Goal: Download file/media

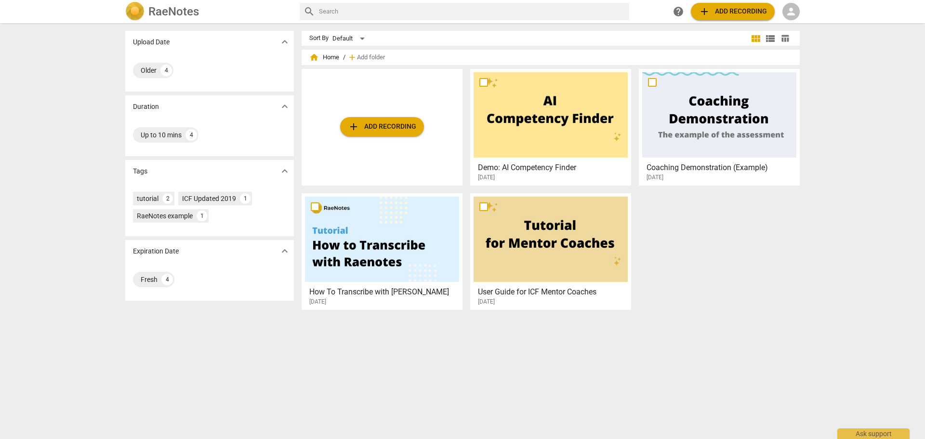
click at [793, 8] on span "person" at bounding box center [792, 12] width 12 height 12
click at [802, 20] on li "Login" at bounding box center [800, 23] width 35 height 23
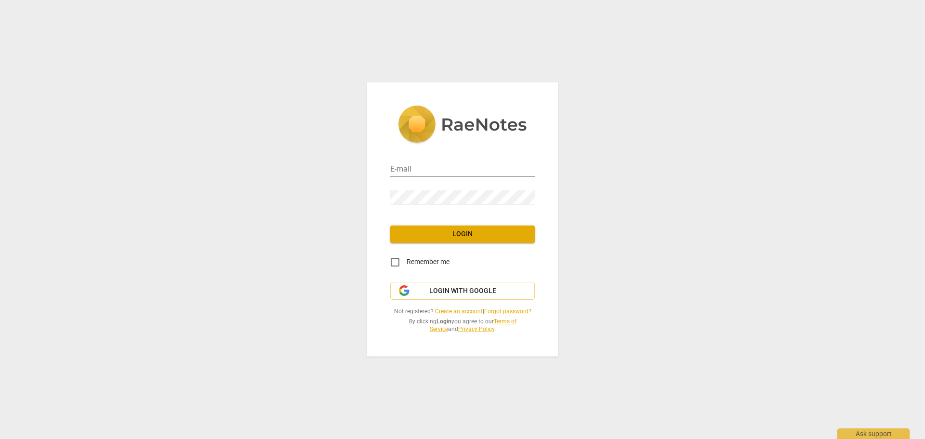
type input "[EMAIL_ADDRESS][DOMAIN_NAME]"
click at [535, 190] on div at bounding box center [535, 190] width 0 height 0
click at [366, 198] on div "E-mail [EMAIL_ADDRESS][DOMAIN_NAME] Password Login Remember me Login with Googl…" at bounding box center [462, 219] width 925 height 439
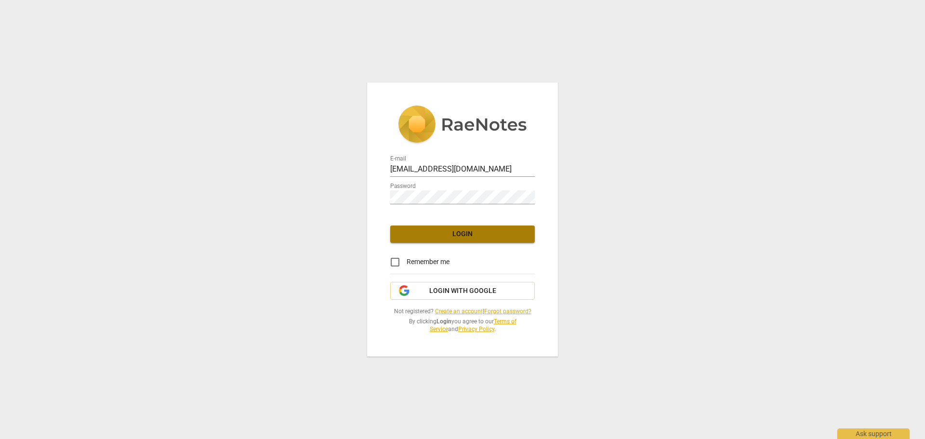
click at [515, 237] on span "Login" at bounding box center [462, 234] width 129 height 10
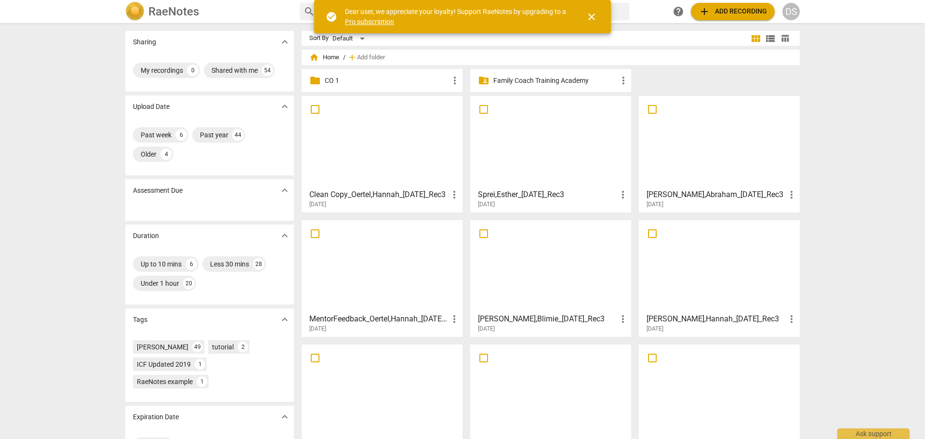
click at [454, 196] on span "more_vert" at bounding box center [455, 195] width 12 height 12
drag, startPoint x: 406, startPoint y: 194, endPoint x: 452, endPoint y: 82, distance: 120.6
click at [452, 82] on div at bounding box center [462, 219] width 925 height 439
click at [452, 82] on span "more_vert" at bounding box center [455, 81] width 12 height 12
click at [383, 139] on div at bounding box center [462, 219] width 925 height 439
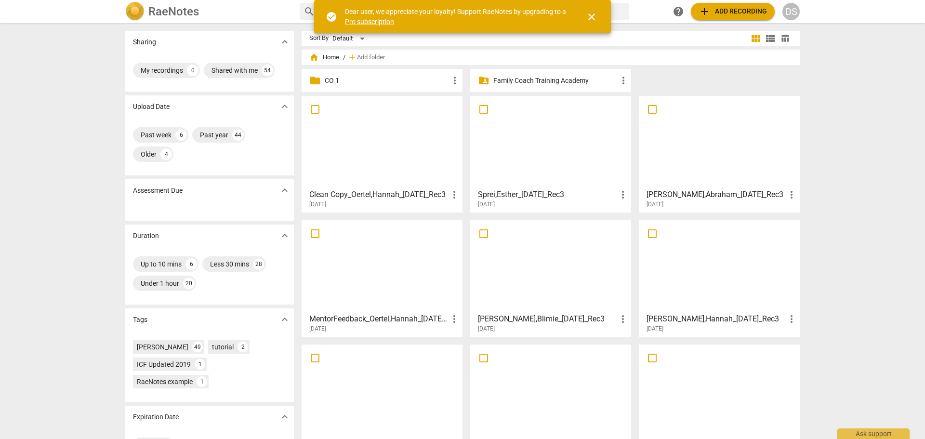
click at [356, 196] on h3 "Clean Copy_Oertel,Hannah_[DATE]_Rec3" at bounding box center [378, 195] width 139 height 12
click at [356, 0] on html "RaeNotes search help add Add recording DS Sharing expand_more My recordings 0 S…" at bounding box center [462, 0] width 925 height 0
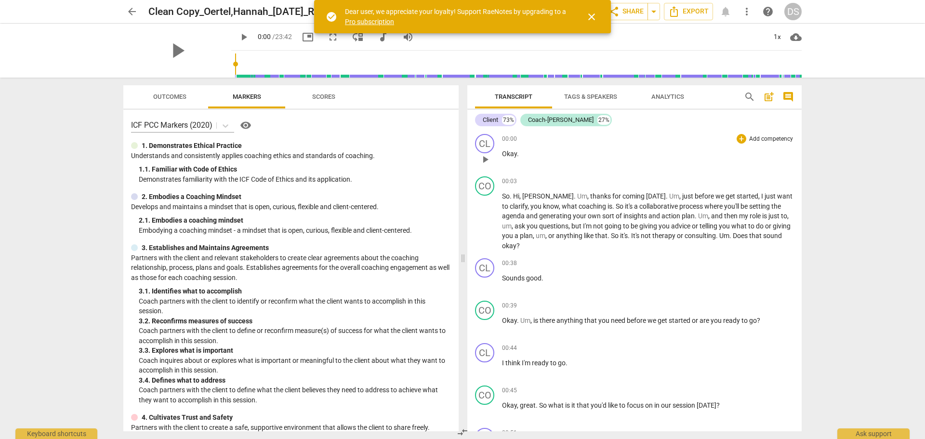
drag, startPoint x: 798, startPoint y: 143, endPoint x: 791, endPoint y: 151, distance: 9.9
click at [787, 164] on div "CL play_arrow pause 00:00 + Add competency keyboard_arrow_right Okay ." at bounding box center [634, 151] width 334 height 42
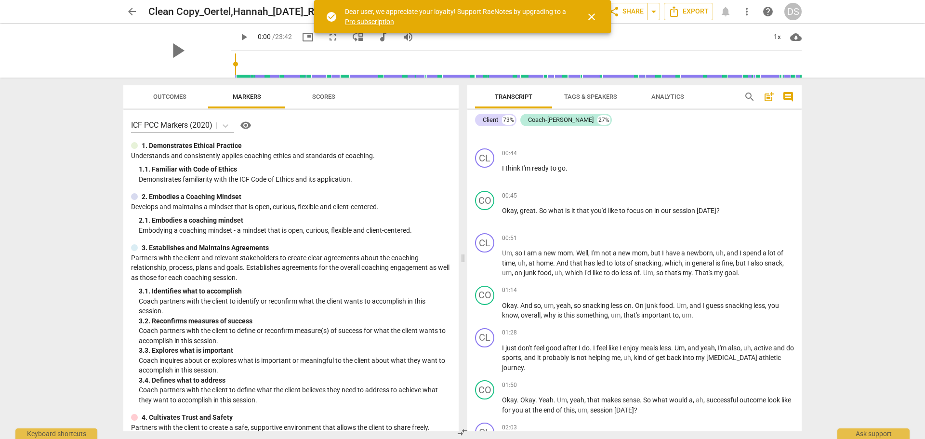
scroll to position [289, 0]
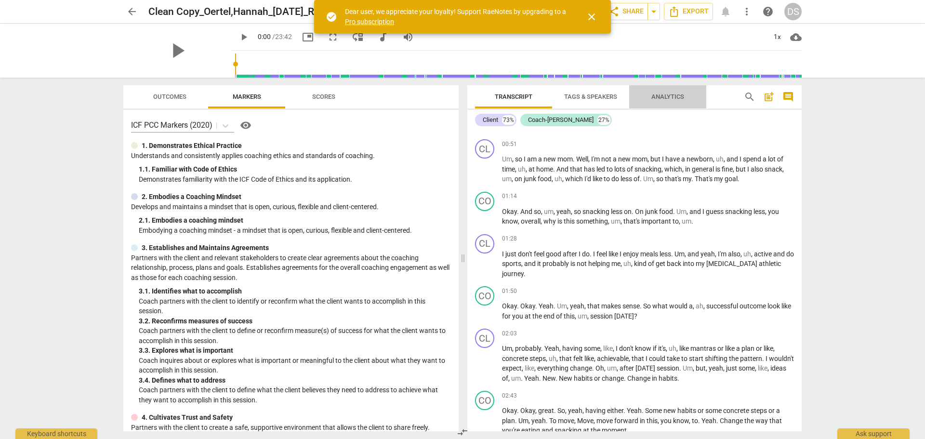
click at [659, 99] on span "Analytics" at bounding box center [668, 96] width 33 height 7
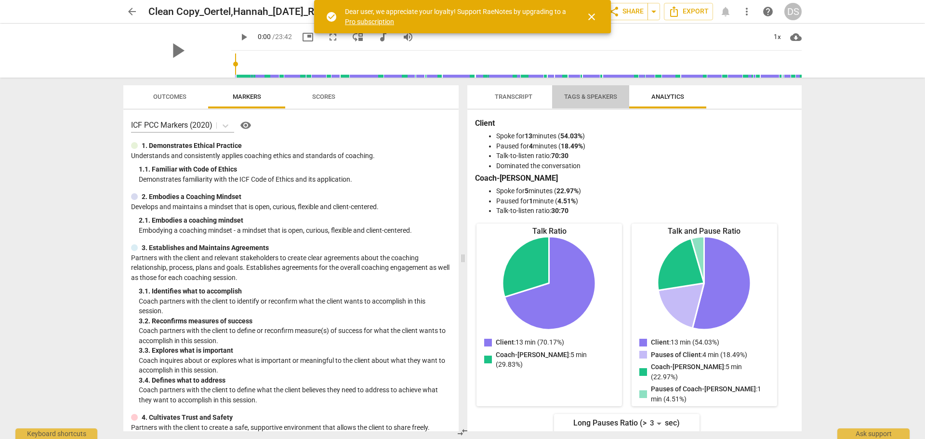
click at [585, 98] on span "Tags & Speakers" at bounding box center [590, 96] width 53 height 7
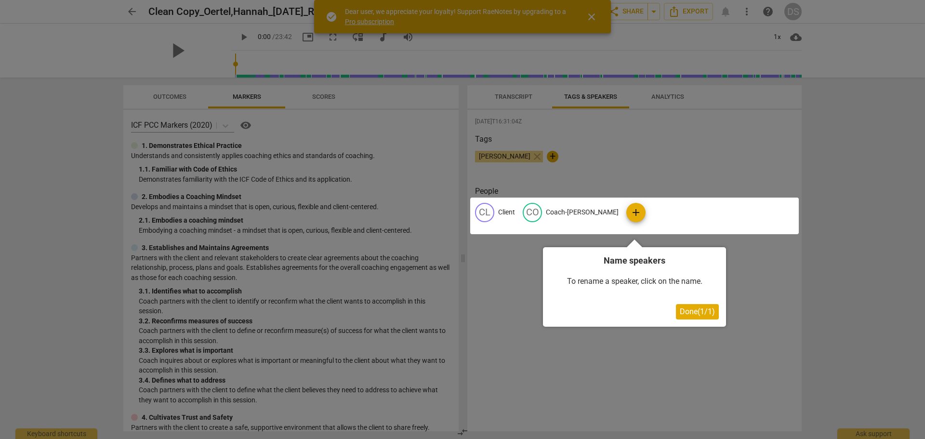
click at [512, 96] on div at bounding box center [462, 219] width 925 height 439
click at [704, 313] on span "Done ( 1 / 1 )" at bounding box center [697, 311] width 35 height 9
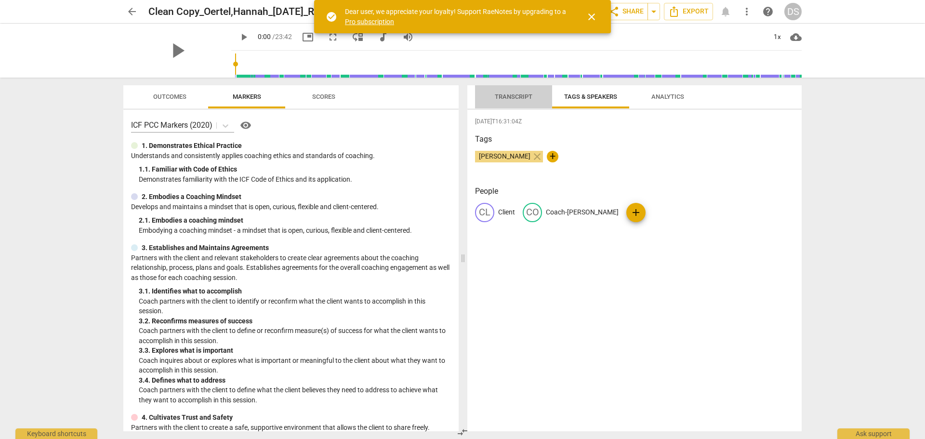
click at [527, 93] on span "Transcript" at bounding box center [514, 96] width 38 height 7
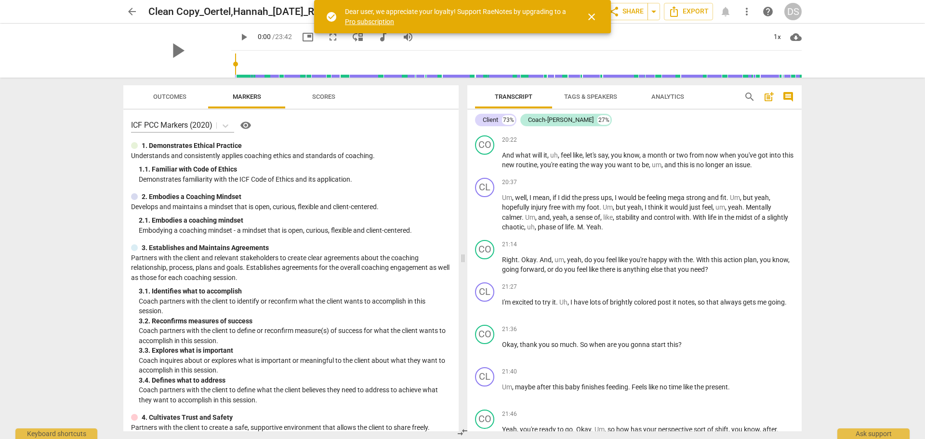
scroll to position [3891, 0]
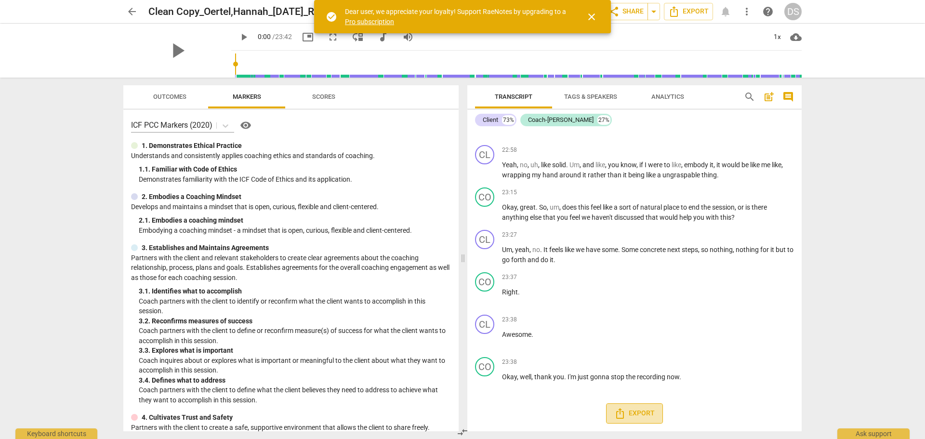
click at [643, 413] on span "Export" at bounding box center [634, 414] width 40 height 12
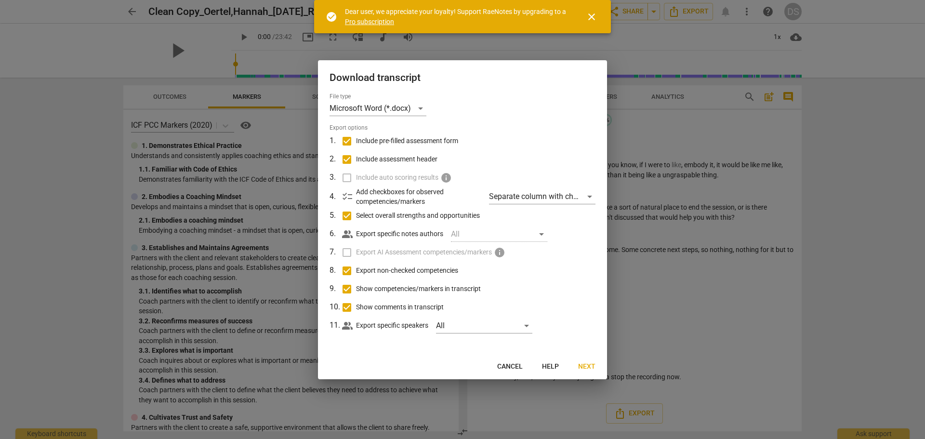
click at [346, 181] on label "Include auto scoring results info" at bounding box center [461, 178] width 253 height 18
click at [588, 362] on span "Next" at bounding box center [586, 367] width 17 height 10
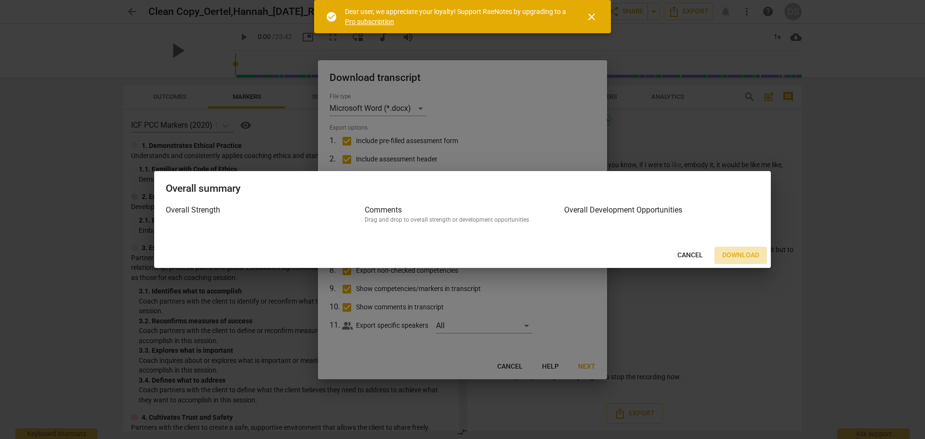
click at [739, 254] on span "Download" at bounding box center [740, 256] width 37 height 10
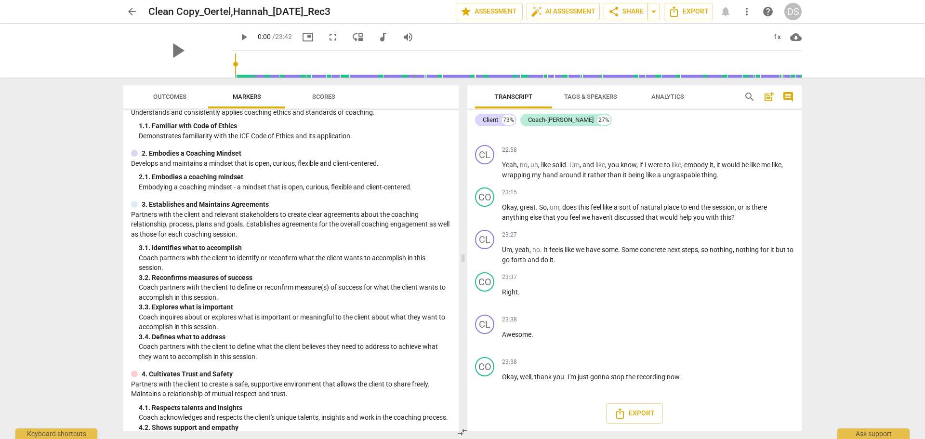
scroll to position [0, 0]
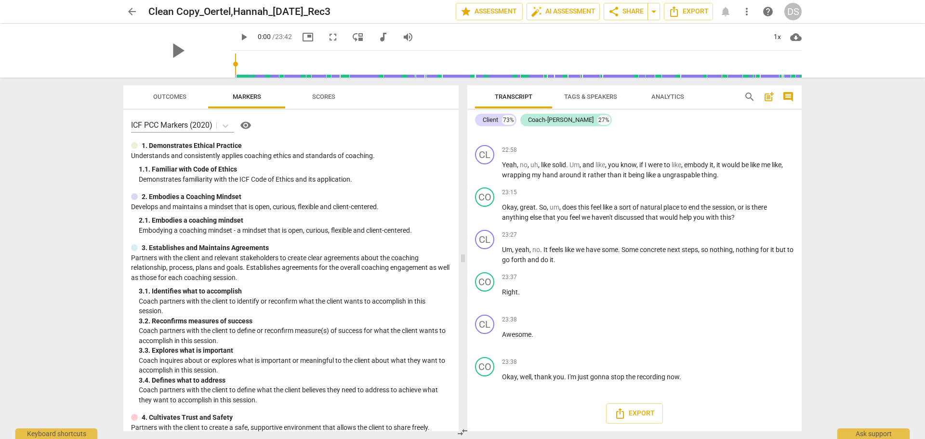
click at [167, 96] on span "Outcomes" at bounding box center [169, 96] width 33 height 7
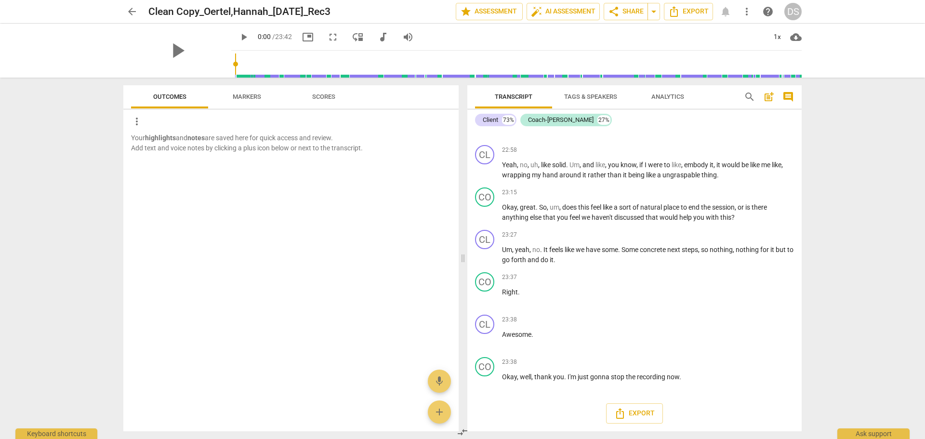
click at [336, 95] on span "Scores" at bounding box center [324, 97] width 46 height 13
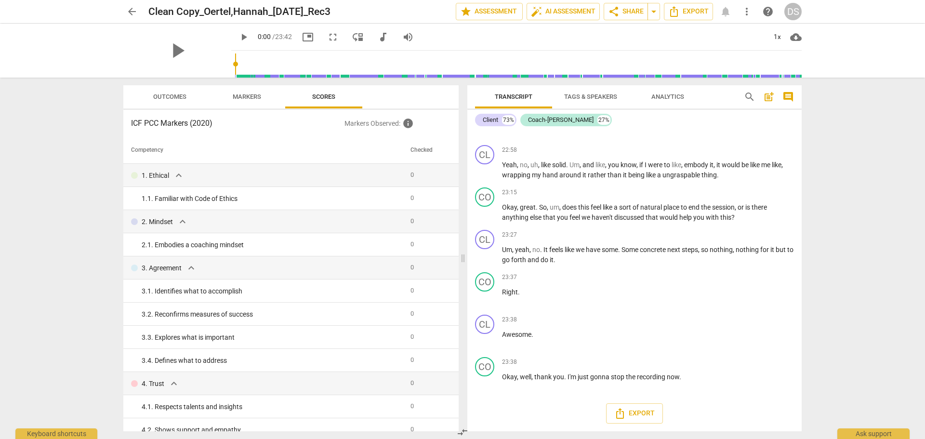
click at [132, 13] on span "arrow_back" at bounding box center [132, 12] width 12 height 12
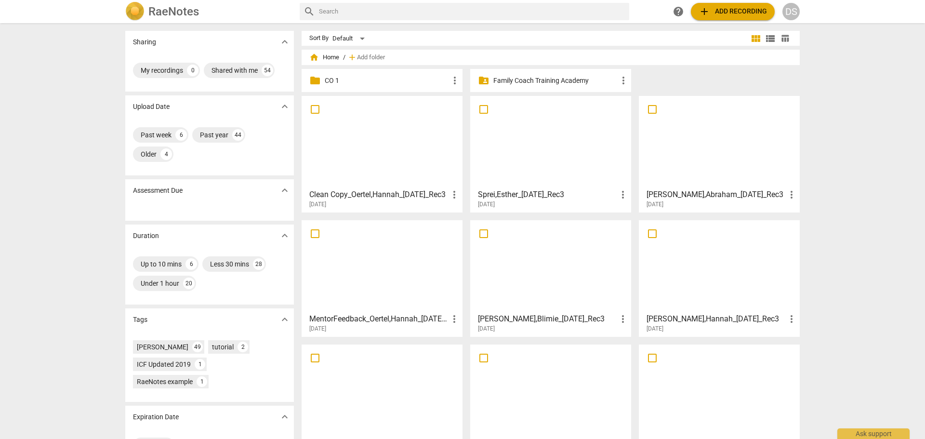
click at [403, 315] on h3 "MentorFeedback_Oertel,Hannah_[DATE]_Rec3" at bounding box center [378, 319] width 139 height 12
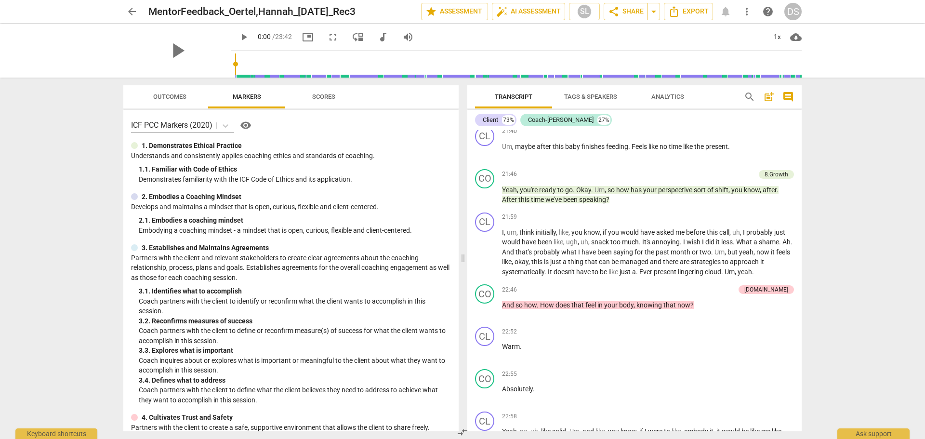
scroll to position [4268, 0]
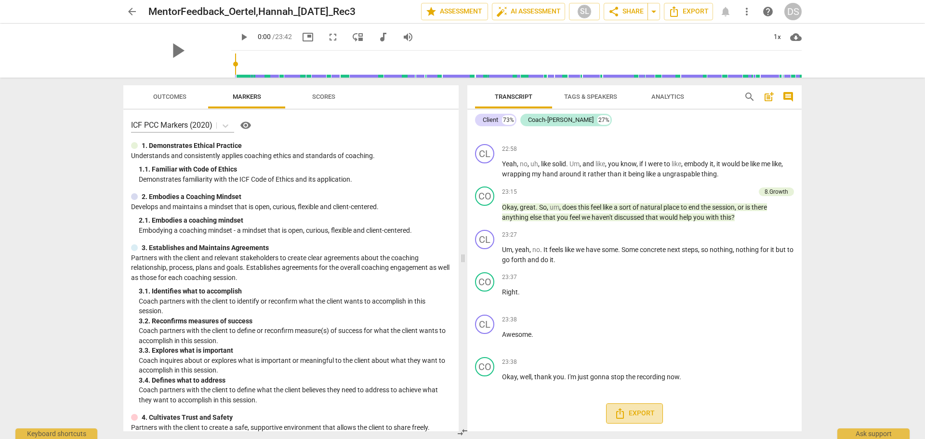
click at [636, 415] on span "Export" at bounding box center [634, 414] width 40 height 12
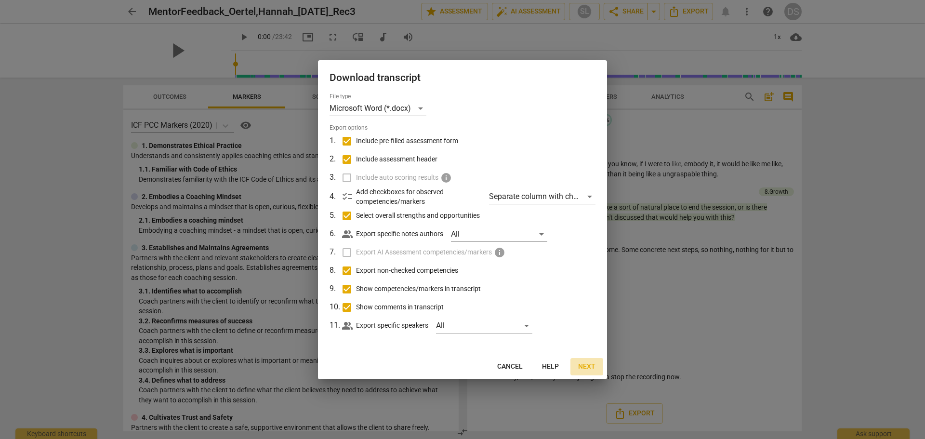
click at [589, 369] on span "Next" at bounding box center [586, 367] width 17 height 10
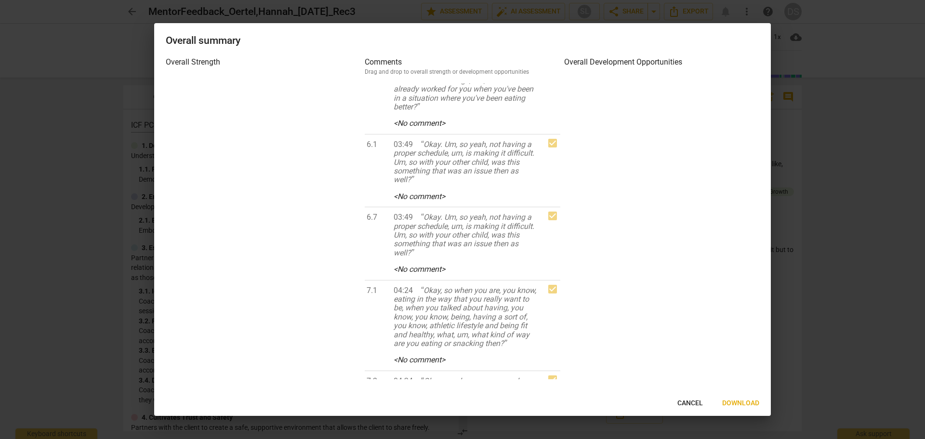
scroll to position [0, 0]
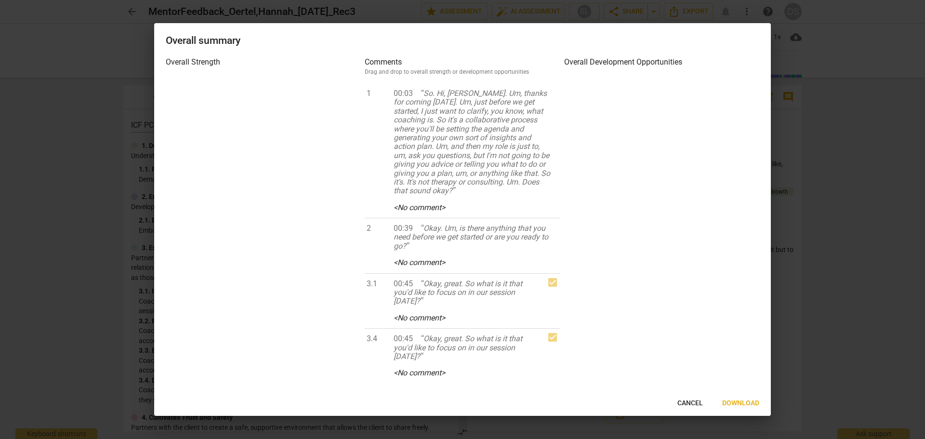
click at [866, 332] on div at bounding box center [462, 219] width 925 height 439
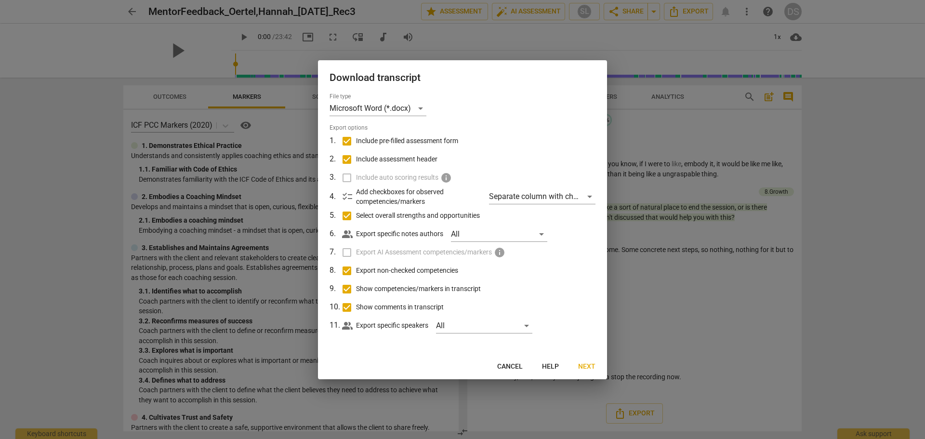
click at [280, 346] on div at bounding box center [462, 219] width 925 height 439
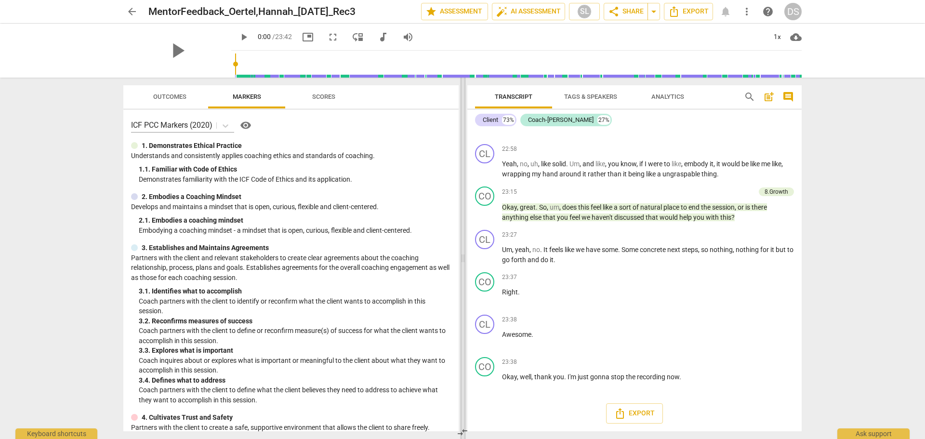
click at [461, 180] on span at bounding box center [463, 258] width 6 height 361
click at [528, 10] on span "auto_fix_high AI Assessment" at bounding box center [528, 12] width 65 height 12
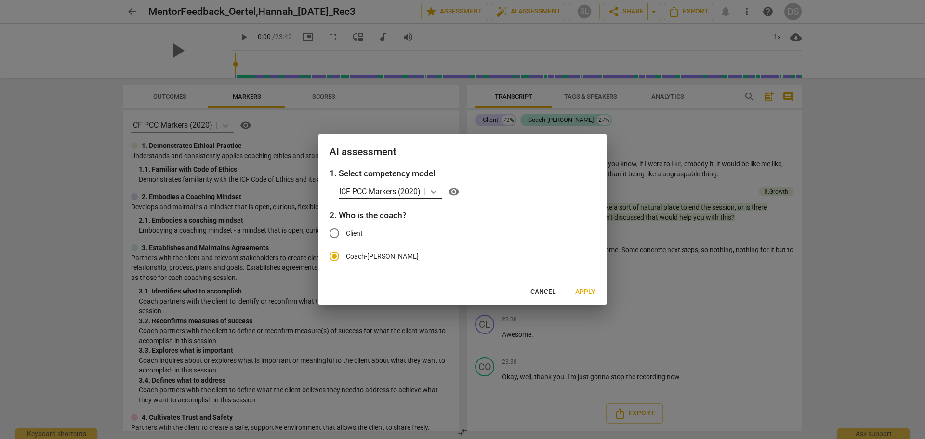
click at [436, 189] on icon at bounding box center [434, 192] width 10 height 10
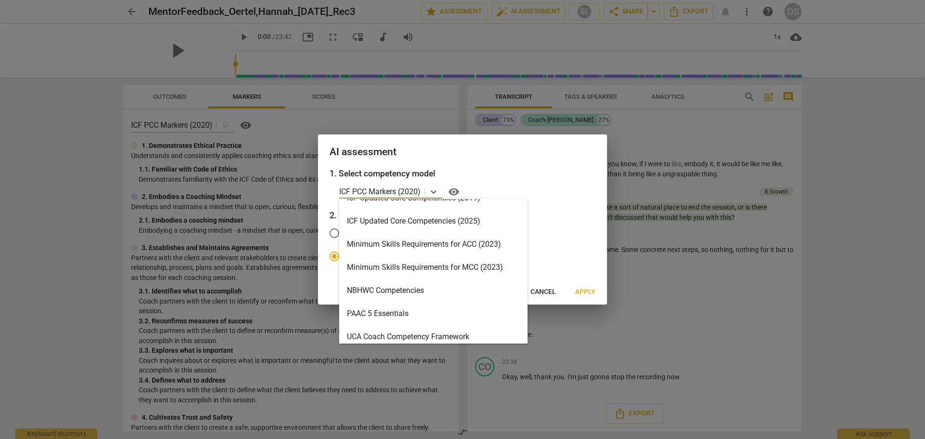
scroll to position [202, 0]
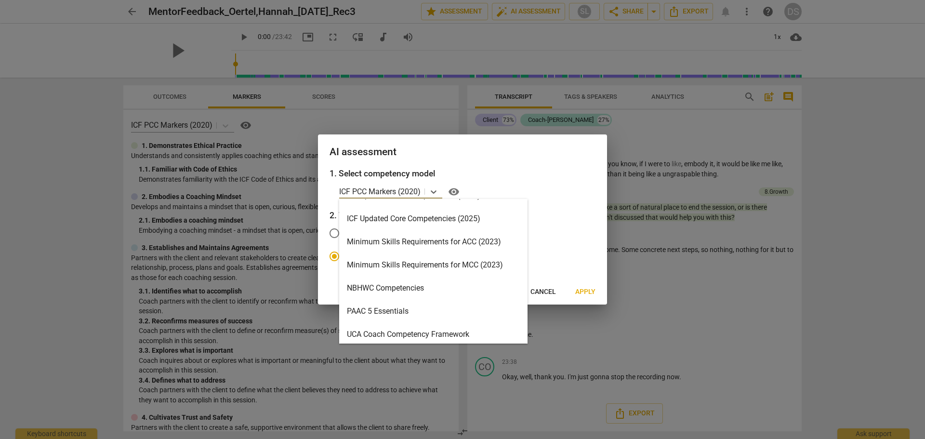
click at [417, 237] on div "Minimum Skills Requirements for ACC (2023)" at bounding box center [433, 241] width 188 height 23
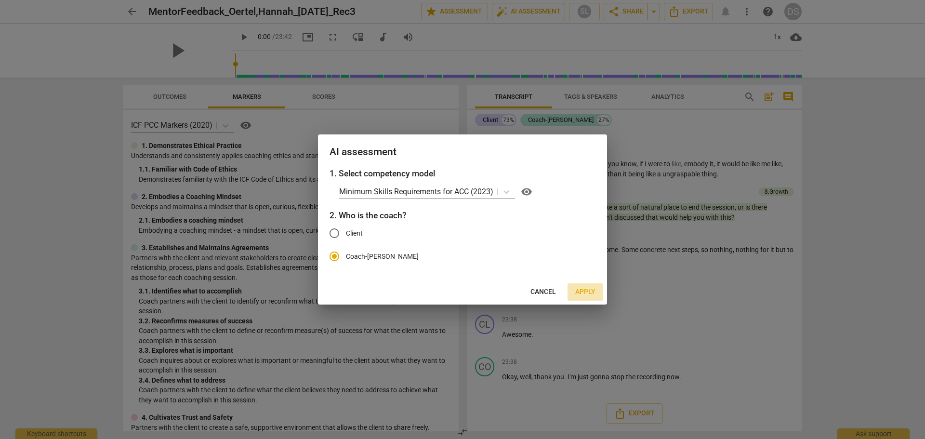
click at [587, 291] on span "Apply" at bounding box center [585, 292] width 20 height 10
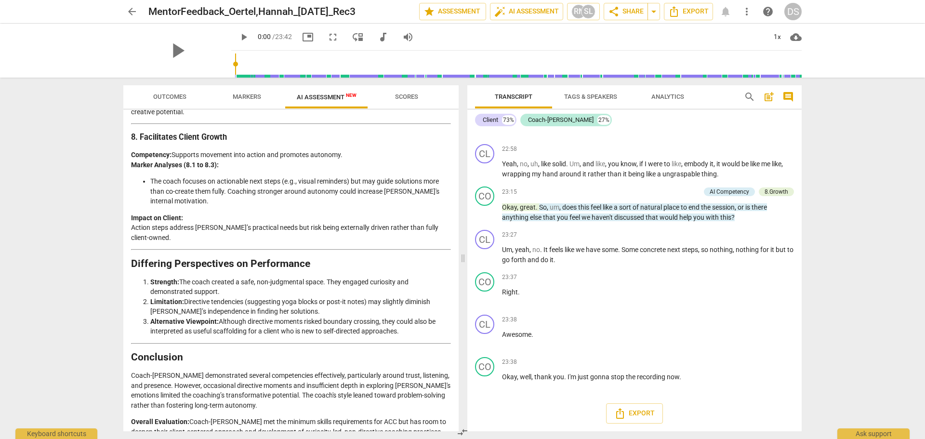
scroll to position [0, 0]
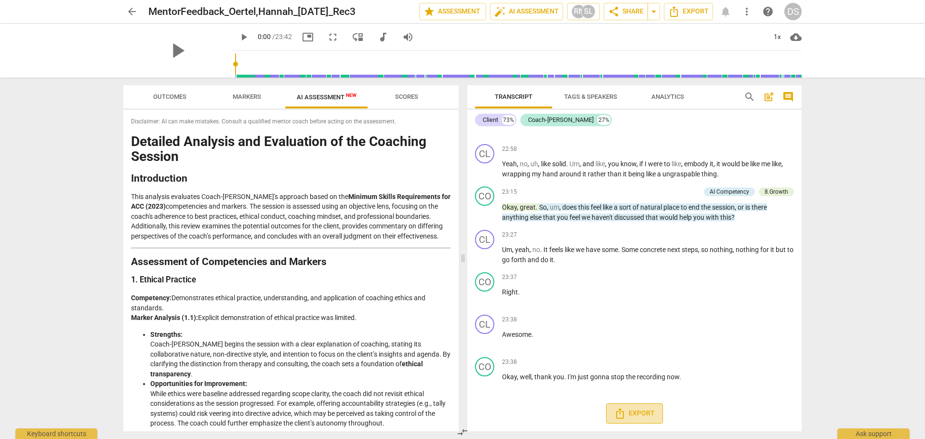
click at [637, 416] on span "Export" at bounding box center [634, 414] width 40 height 12
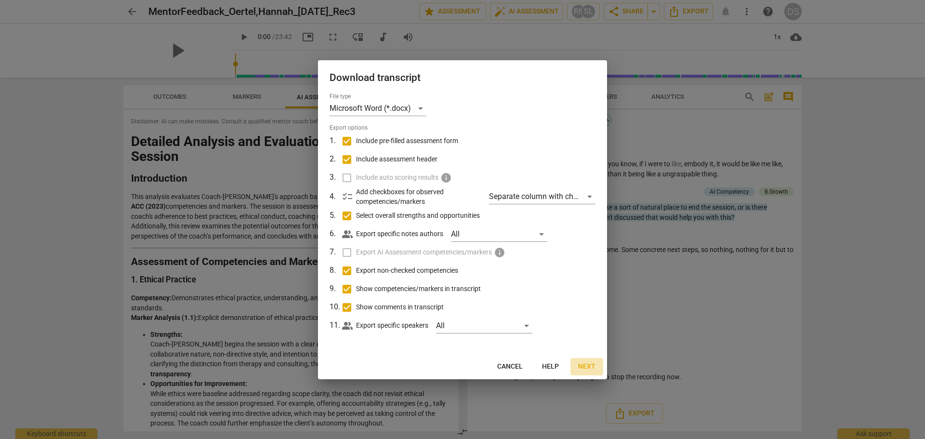
click at [589, 365] on span "Next" at bounding box center [586, 367] width 17 height 10
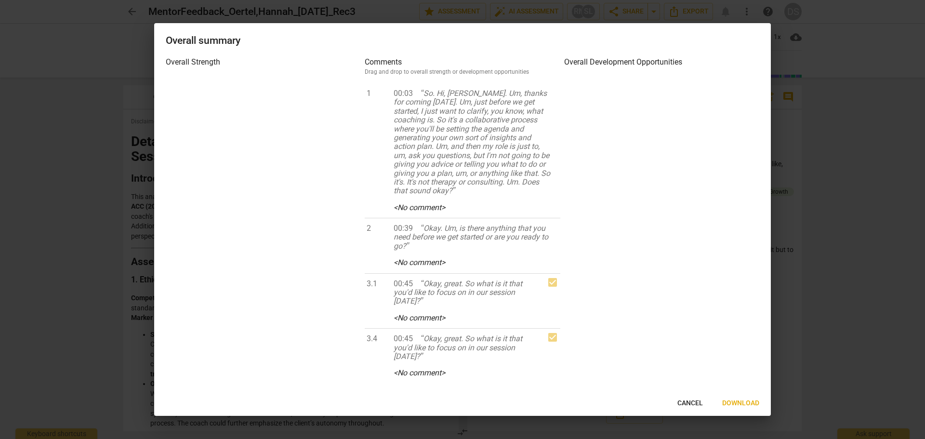
click at [747, 402] on span "Download" at bounding box center [740, 404] width 37 height 10
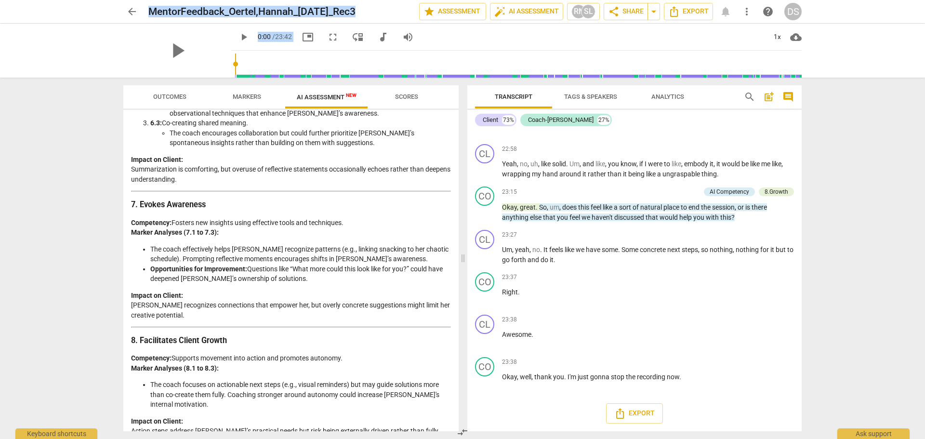
scroll to position [1508, 0]
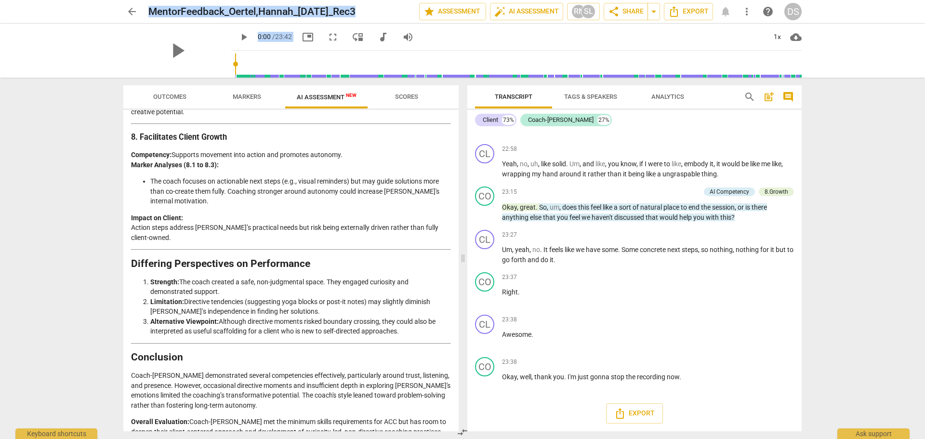
drag, startPoint x: 133, startPoint y: 139, endPoint x: 393, endPoint y: 431, distance: 391.2
click at [393, 431] on div "Outcomes Markers AI Assessment New Scores Disclaimer: AI can make mistakes. Con…" at bounding box center [289, 258] width 347 height 361
copy div "Loremips Dolorsit ame Consectetu ad eli Seddoeiu Tempori Utlaboreetdo Magn aliq…"
